Goal: Transaction & Acquisition: Book appointment/travel/reservation

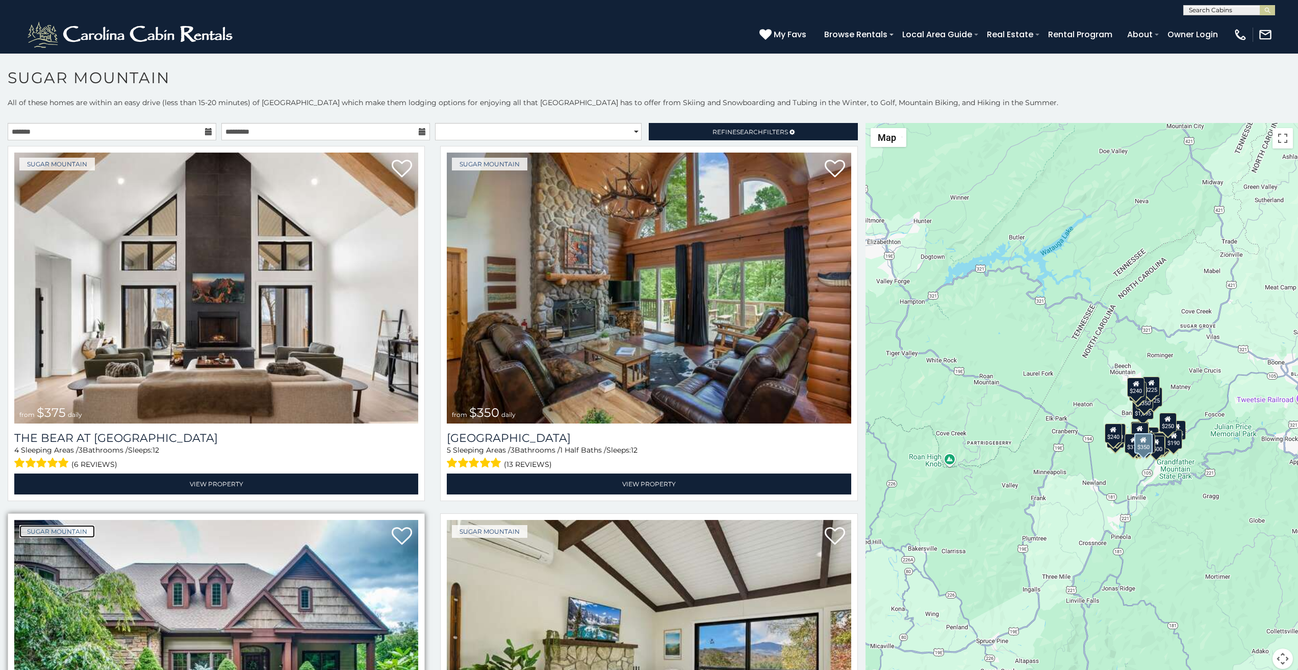
click at [27, 525] on link "Sugar Mountain" at bounding box center [56, 531] width 75 height 13
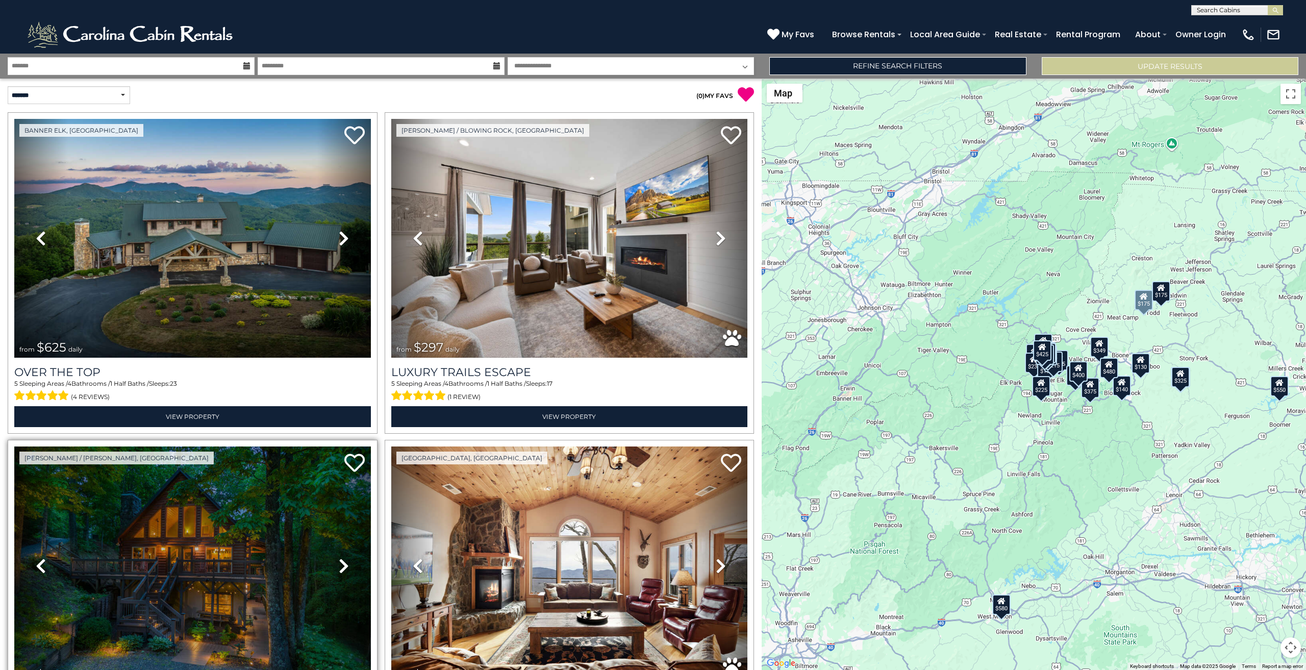
scroll to position [127, 0]
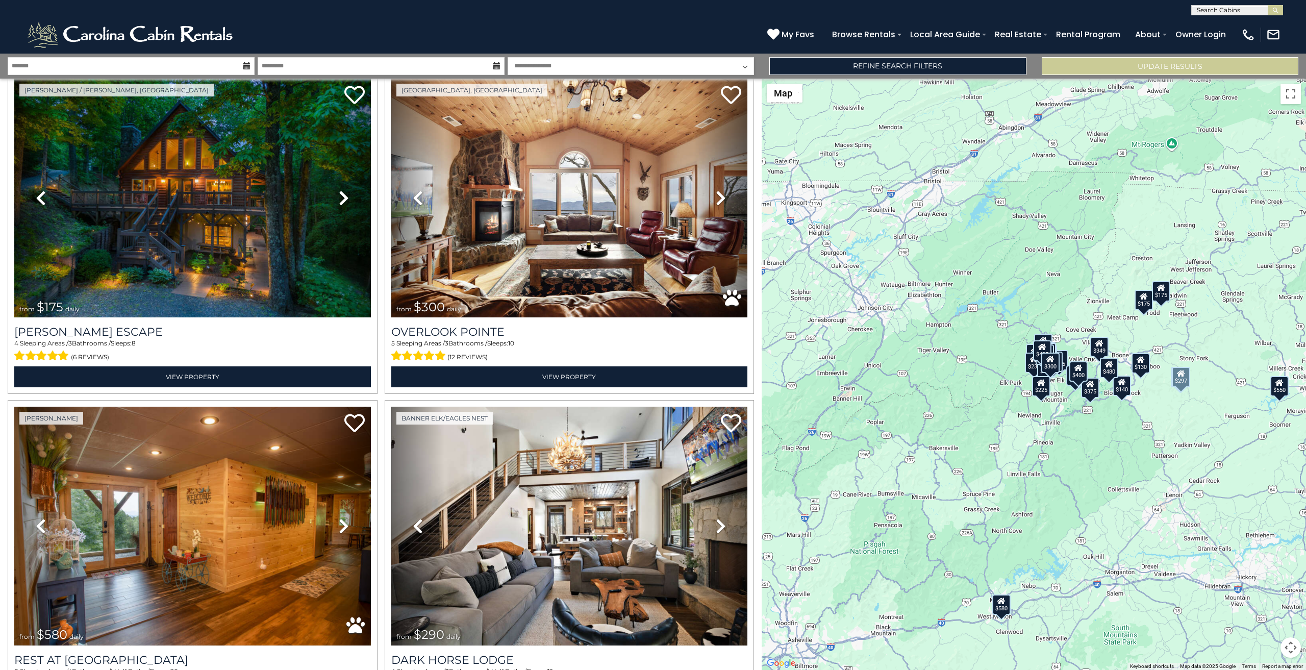
scroll to position [531, 0]
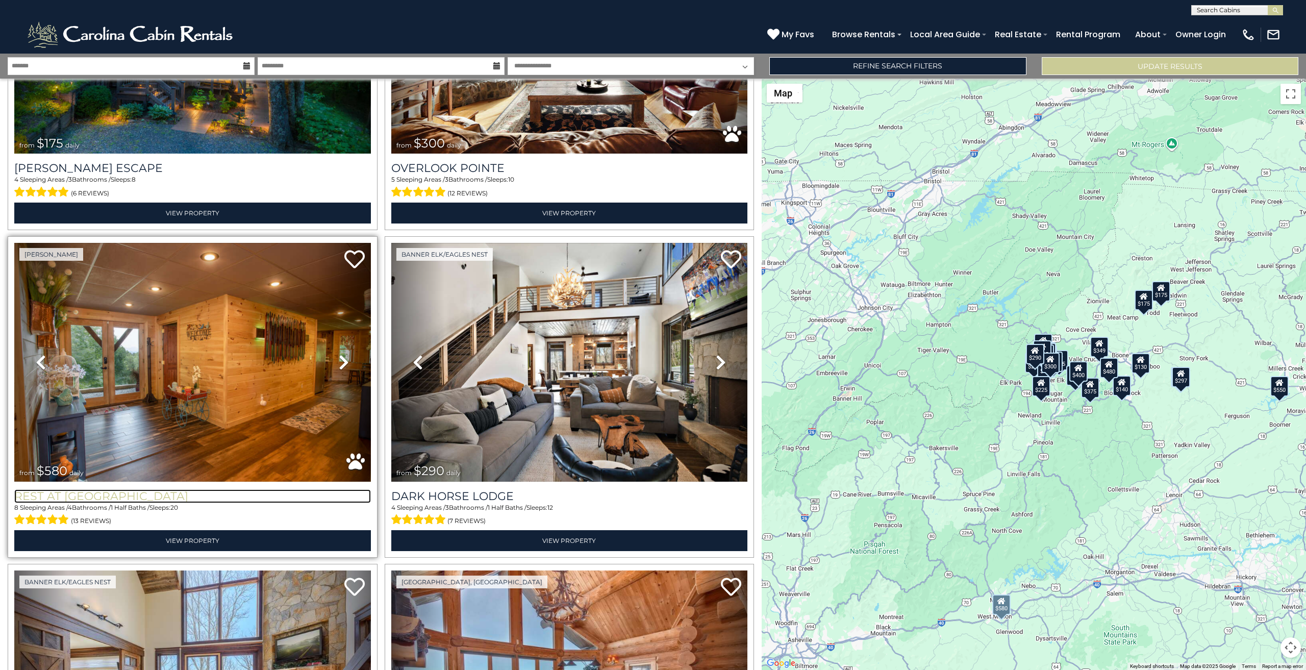
click at [14, 489] on h3 "Rest at [GEOGRAPHIC_DATA]" at bounding box center [192, 496] width 356 height 14
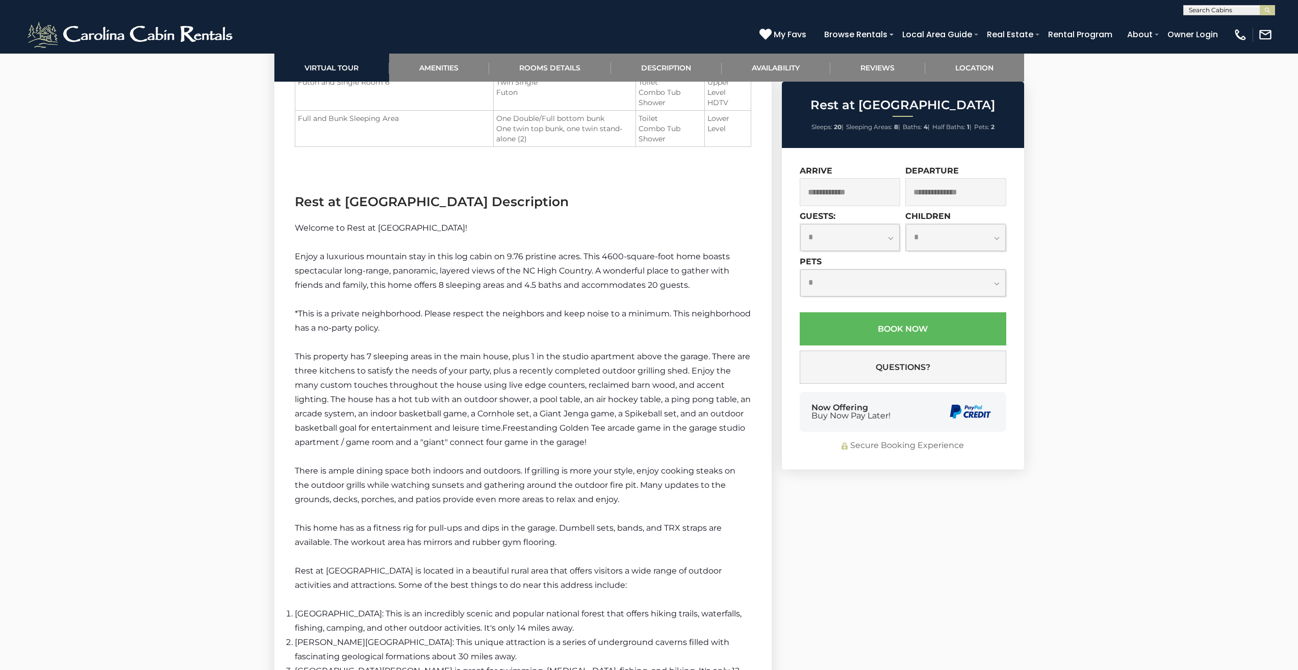
scroll to position [1545, 0]
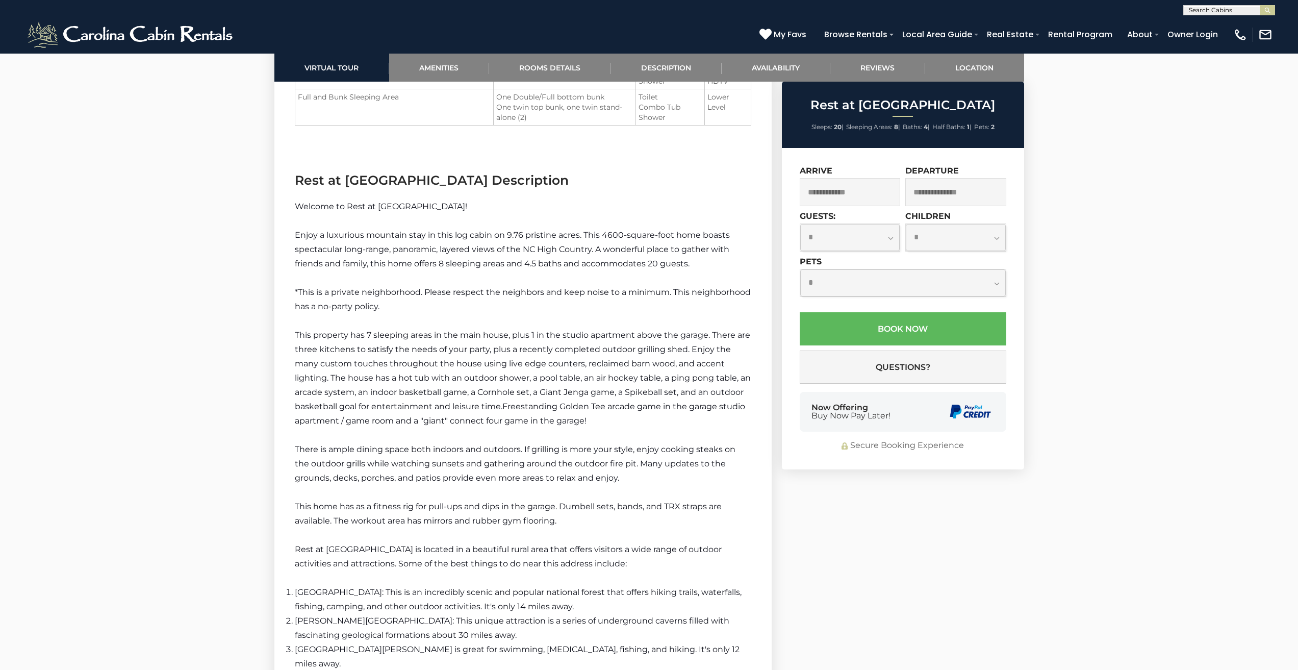
click at [821, 531] on section "Virtual Tour Amenities Rooms Details Description Availability Reviews Location …" at bounding box center [649, 545] width 765 height 3124
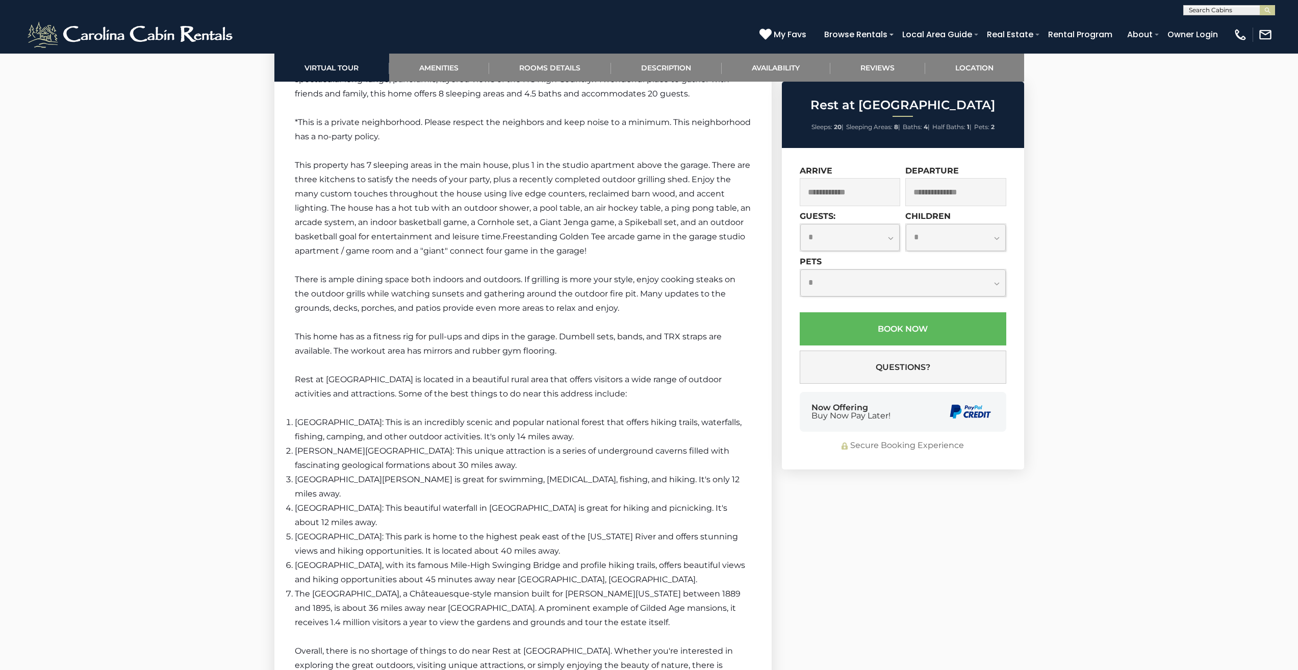
scroll to position [1757, 0]
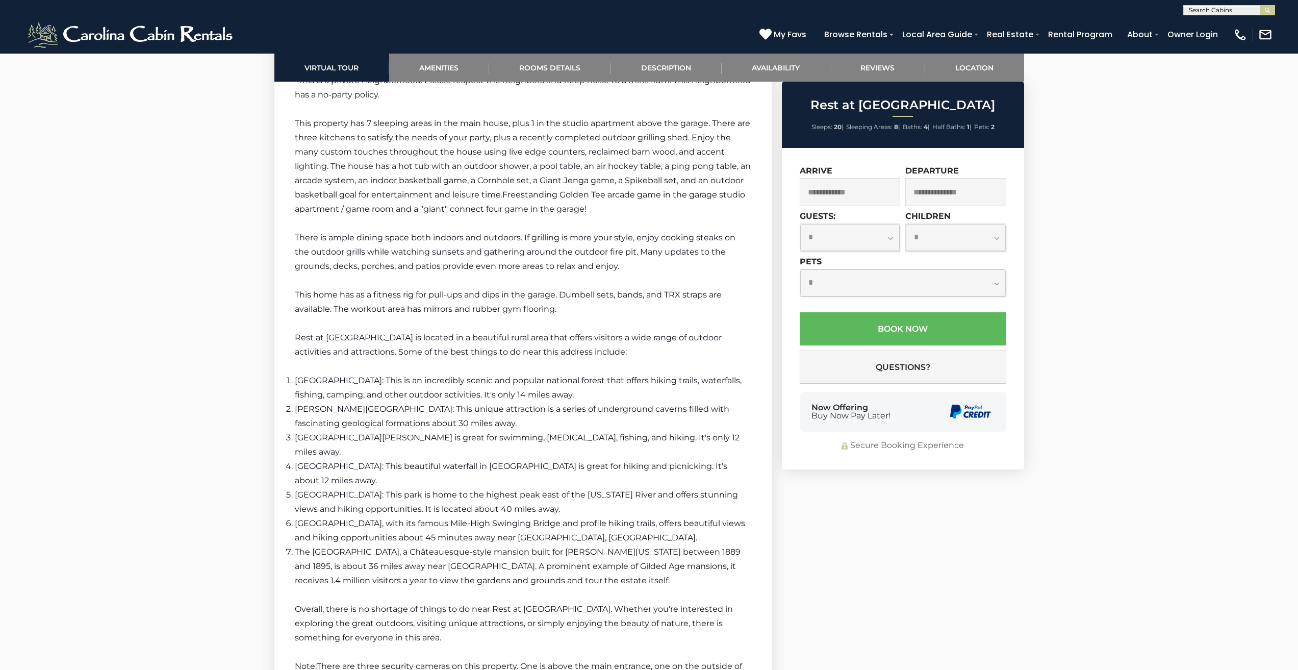
click at [926, 534] on section "Virtual Tour Amenities Rooms Details Description Availability Reviews Location …" at bounding box center [649, 333] width 765 height 3124
click at [458, 545] on li "The [GEOGRAPHIC_DATA], a Châteauesque-style mansion built for [PERSON_NAME][US_…" at bounding box center [523, 566] width 456 height 43
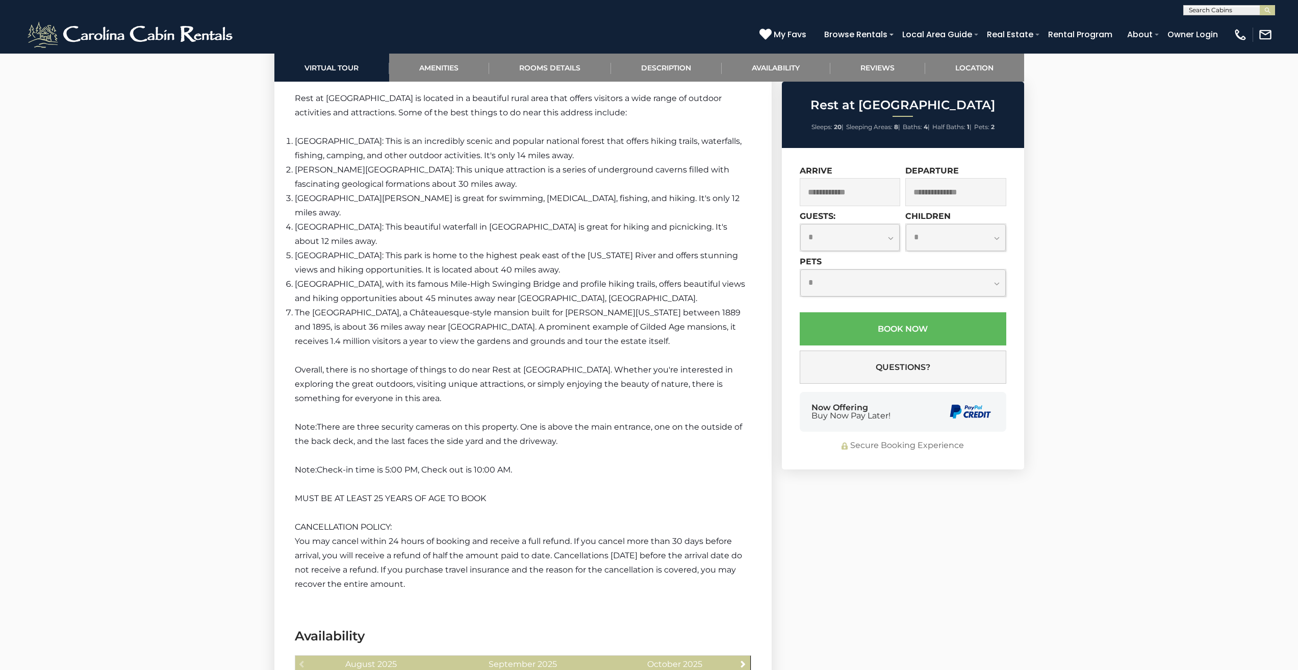
scroll to position [2033, 0]
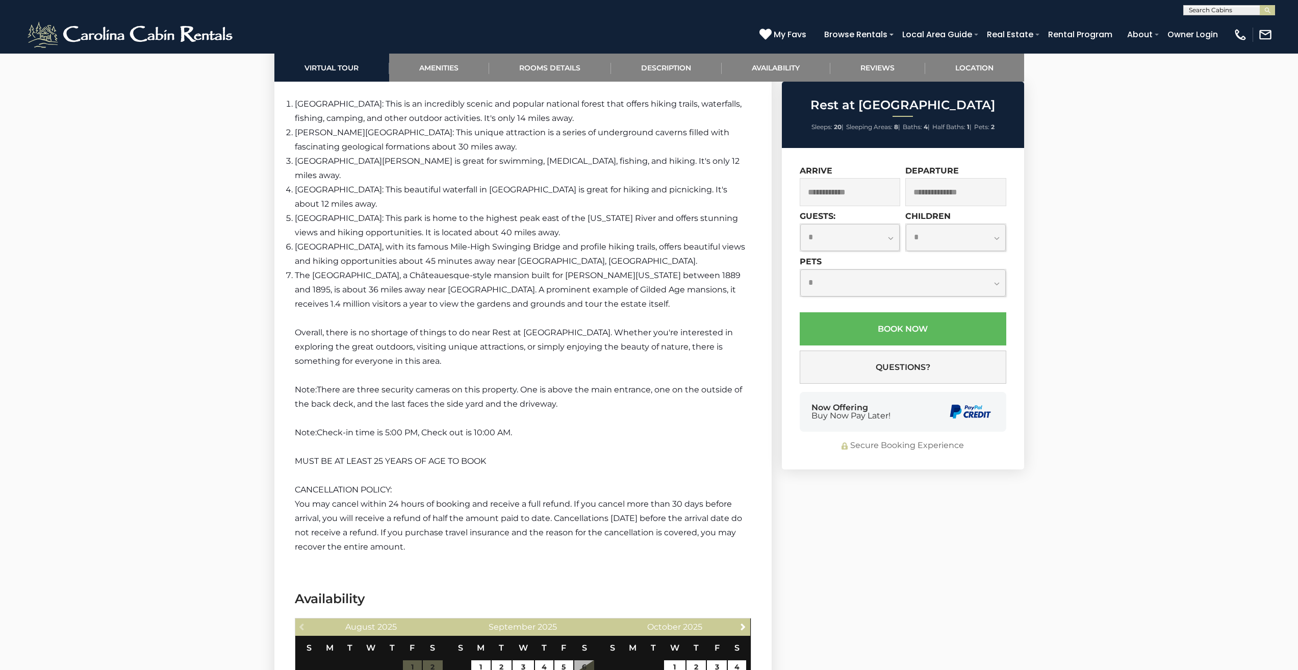
click at [841, 494] on section "Virtual Tour Amenities Rooms Details Description Availability Reviews Location …" at bounding box center [649, 57] width 765 height 3124
click at [841, 508] on section "Virtual Tour Amenities Rooms Details Description Availability Reviews Location …" at bounding box center [649, 57] width 765 height 3124
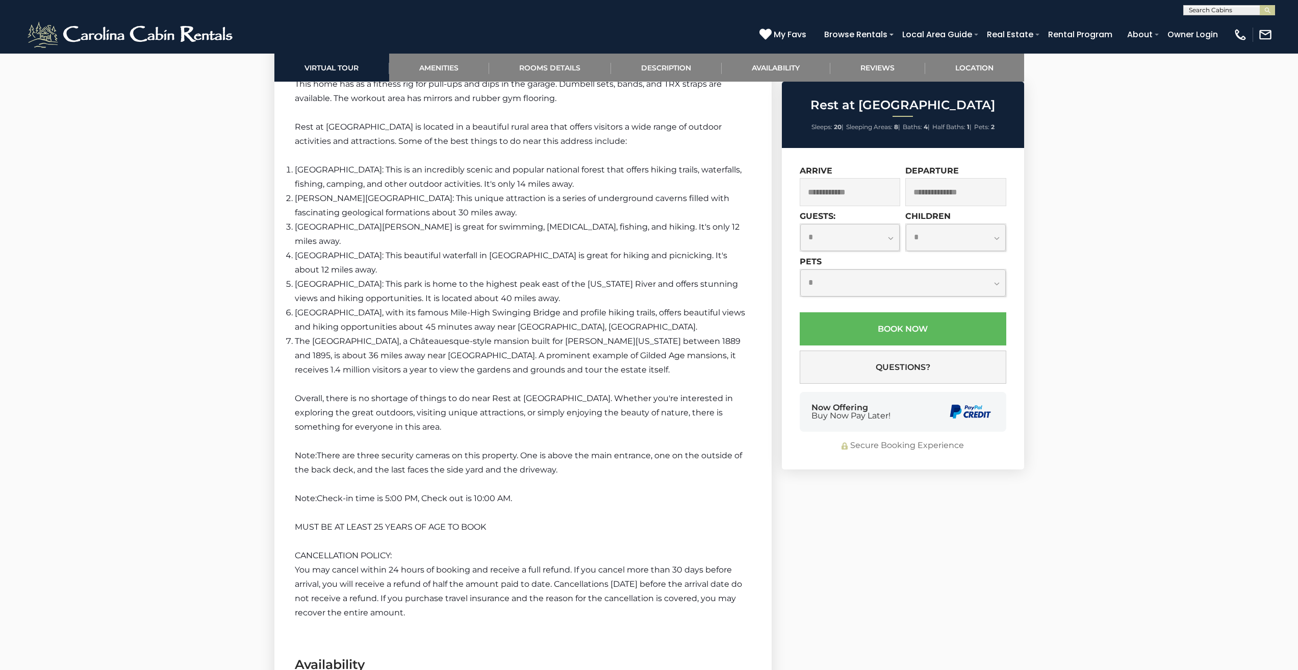
scroll to position [1948, 0]
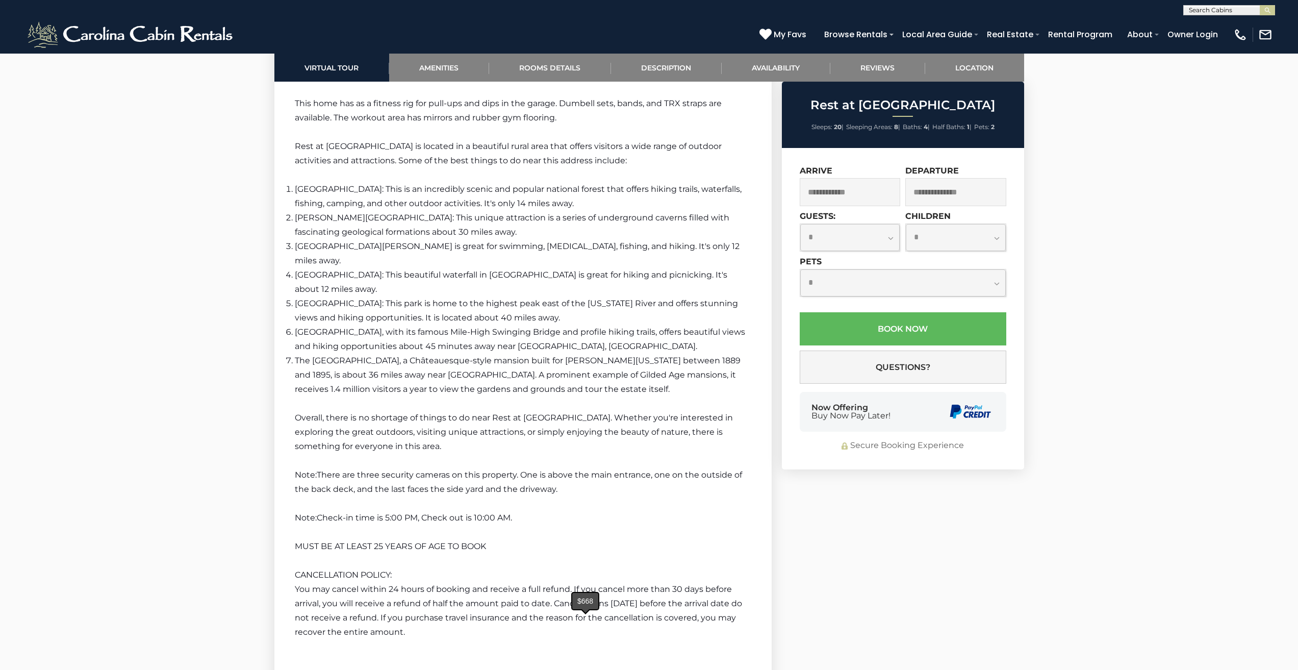
type input "**********"
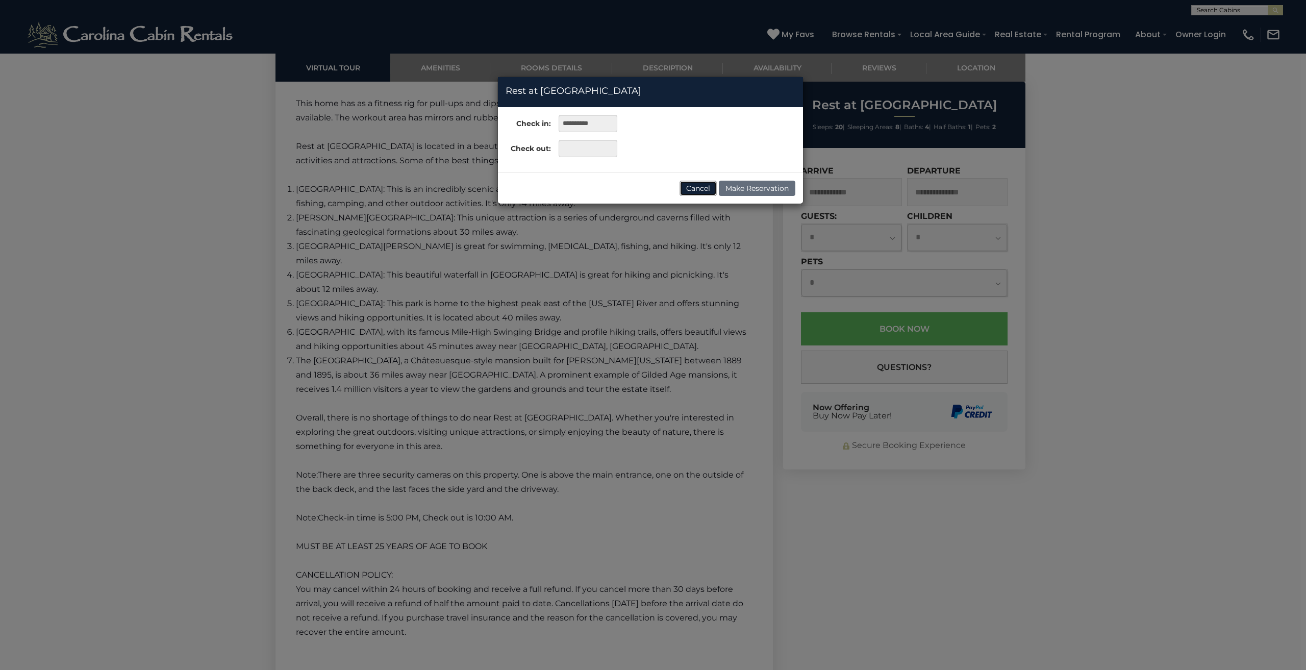
click at [698, 188] on button "Cancel" at bounding box center [697, 188] width 37 height 15
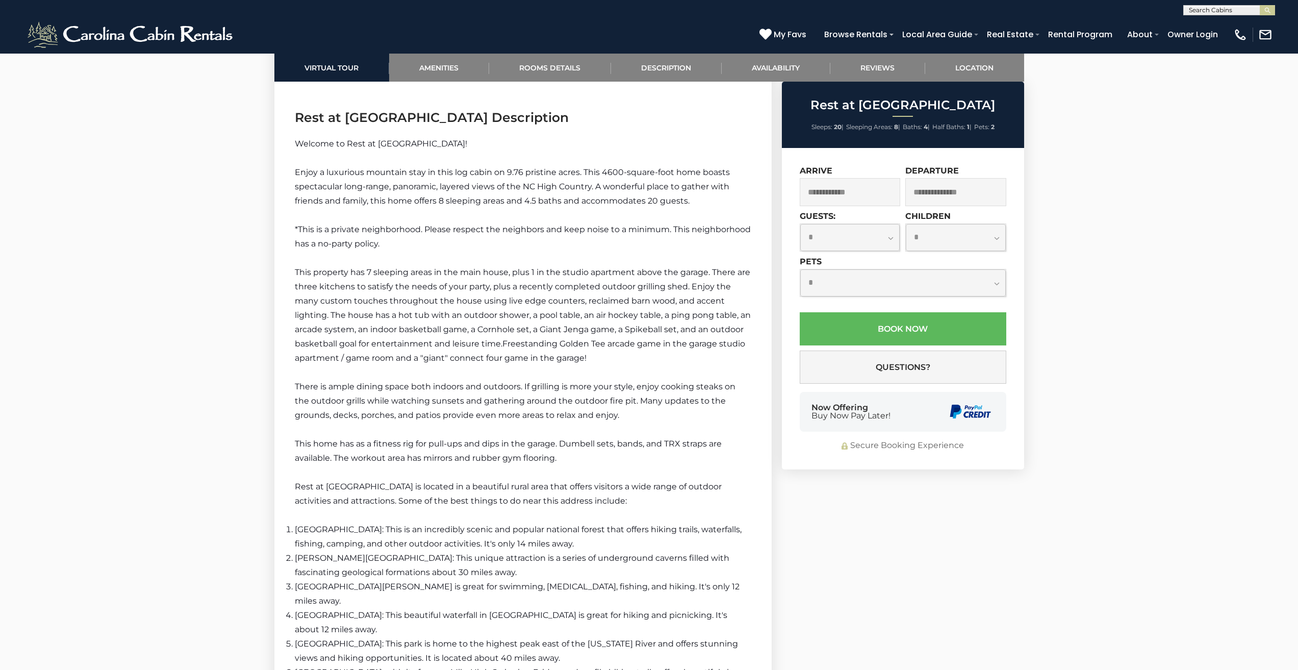
scroll to position [1460, 0]
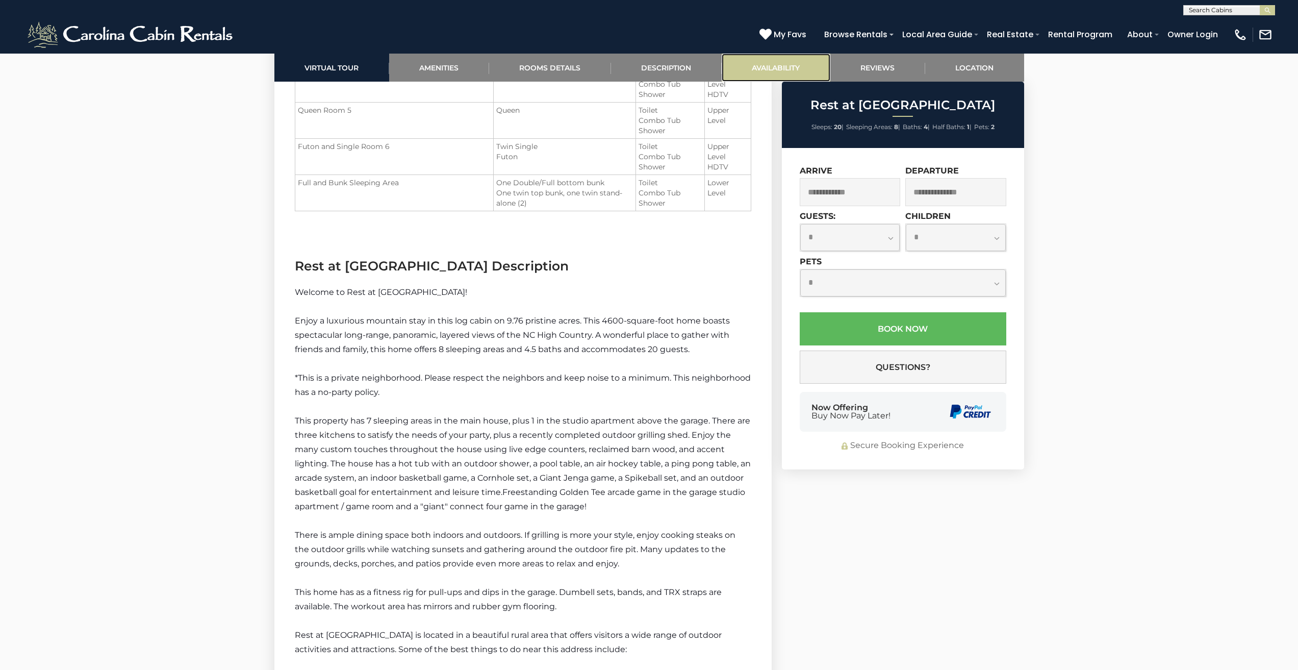
click at [731, 63] on link "Availability" at bounding box center [776, 68] width 109 height 28
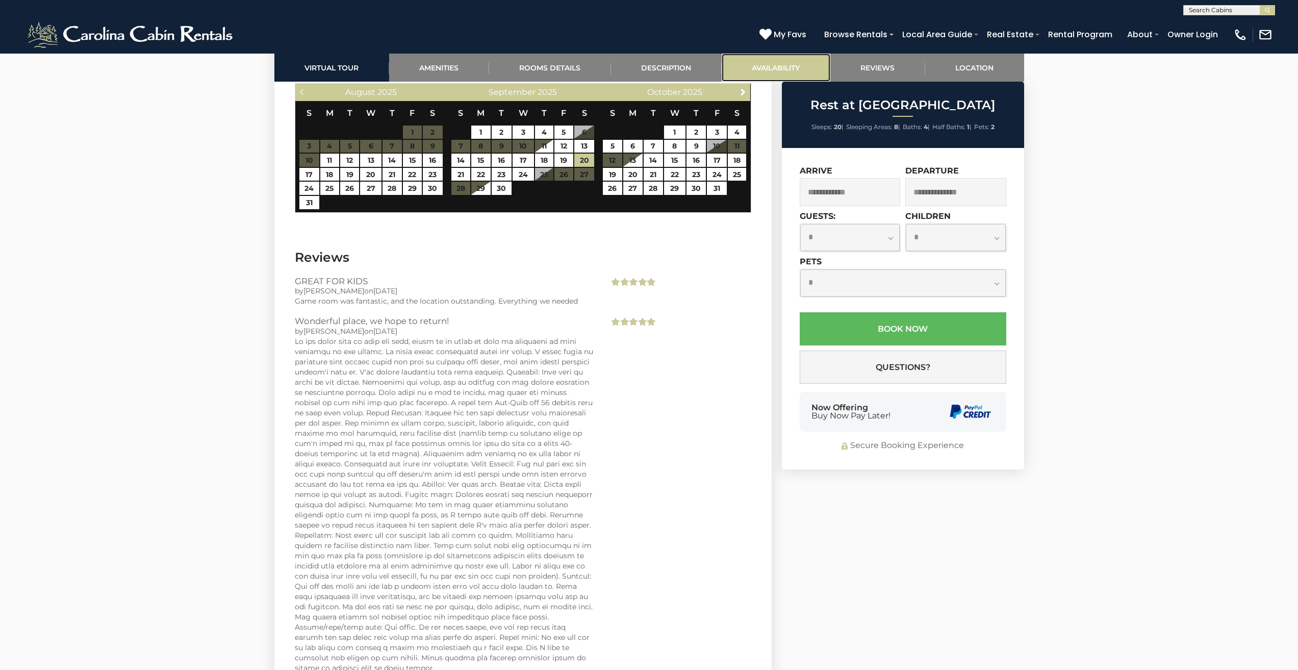
scroll to position [2587, 0]
